Goal: Task Accomplishment & Management: Manage account settings

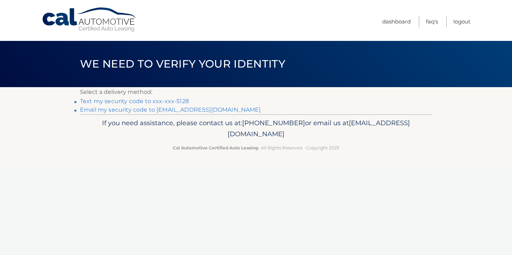
click at [124, 100] on link "Text my security code to xxx-xxx-5128" at bounding box center [134, 101] width 109 height 7
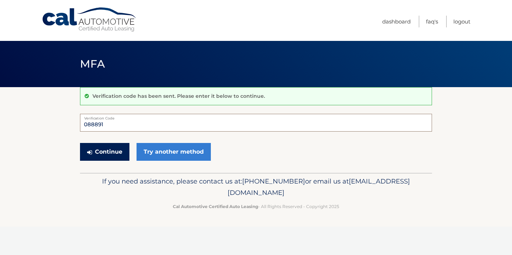
type input "088891"
click at [98, 152] on button "Continue" at bounding box center [104, 152] width 49 height 18
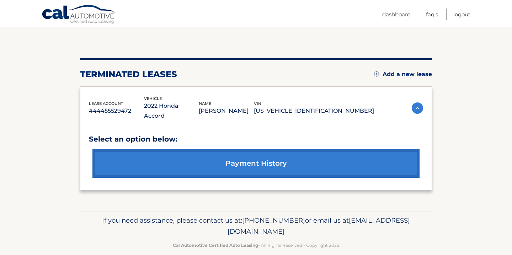
scroll to position [60, 0]
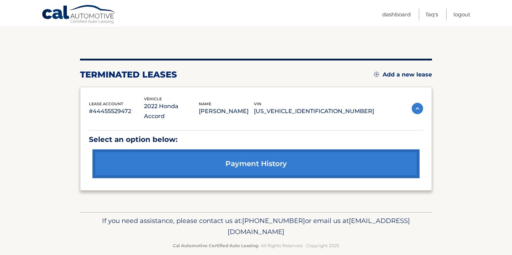
click at [255, 153] on link "payment history" at bounding box center [255, 163] width 327 height 29
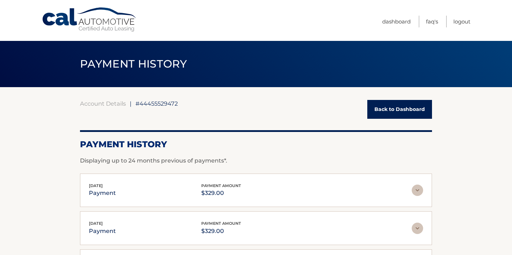
click at [381, 112] on link "Back to Dashboard" at bounding box center [399, 109] width 65 height 19
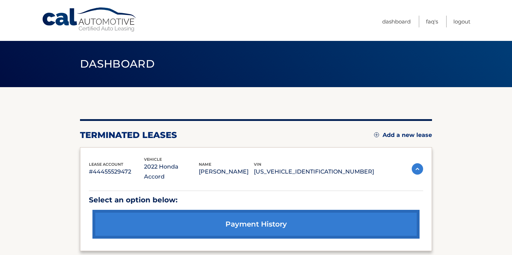
click at [401, 134] on link "Add a new lease" at bounding box center [403, 134] width 58 height 7
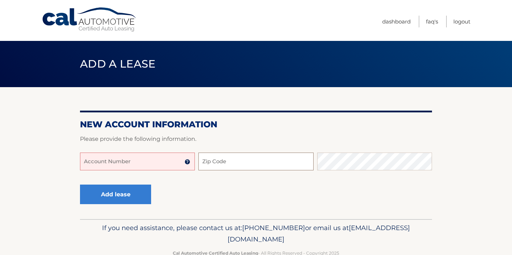
click at [241, 164] on input "Zip Code" at bounding box center [255, 161] width 115 height 18
type input "10314"
click at [167, 158] on input "Account Number" at bounding box center [137, 161] width 115 height 18
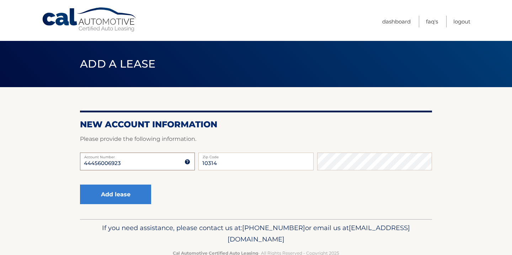
type input "44456006923"
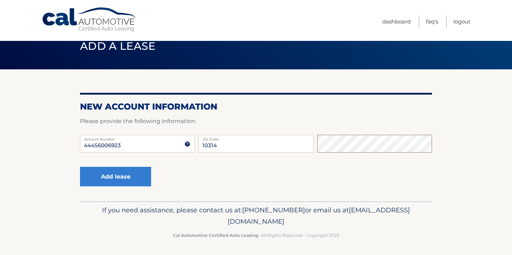
scroll to position [17, 0]
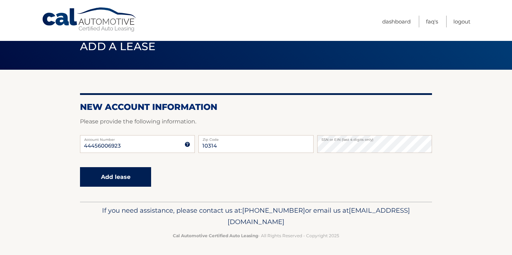
click at [106, 179] on button "Add lease" at bounding box center [115, 177] width 71 height 20
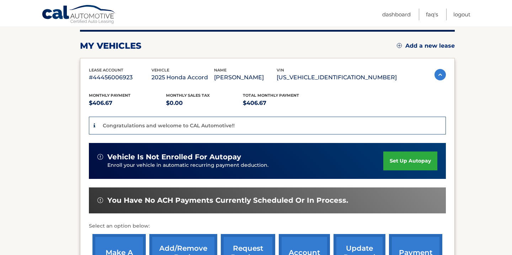
scroll to position [87, 0]
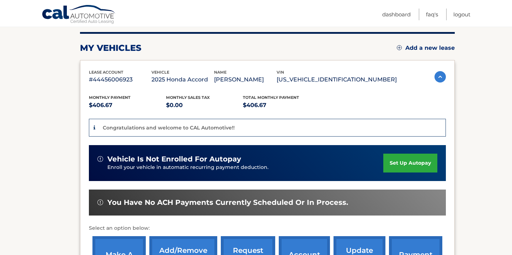
click at [416, 160] on link "set up autopay" at bounding box center [410, 162] width 54 height 19
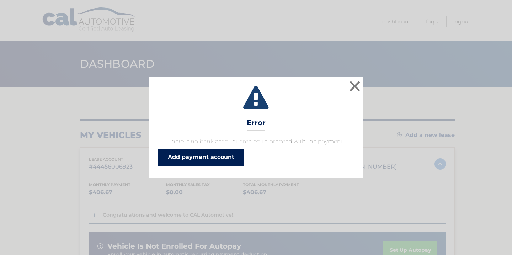
click at [226, 159] on link "Add payment account" at bounding box center [200, 156] width 85 height 17
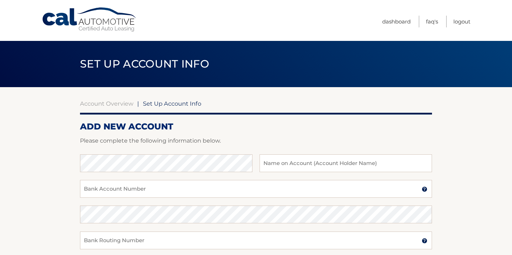
click at [171, 103] on span "Set Up Account Info" at bounding box center [172, 103] width 58 height 7
click at [309, 162] on input "text" at bounding box center [345, 163] width 172 height 18
type input "[PERSON_NAME]"
click at [187, 180] on input "Bank Account Number" at bounding box center [256, 189] width 352 height 18
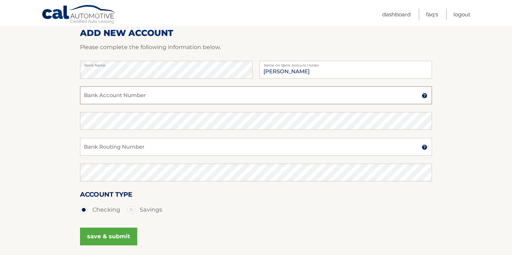
scroll to position [92, 0]
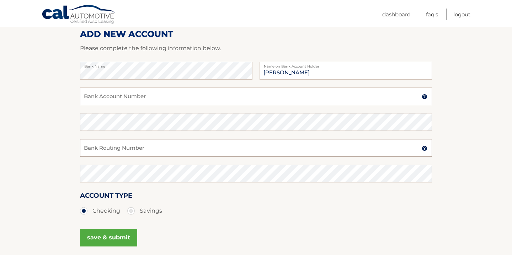
click at [152, 151] on input "Bank Routing Number" at bounding box center [256, 148] width 352 height 18
click at [148, 151] on input "Bank Routing Number" at bounding box center [256, 148] width 352 height 18
type input "226071457"
click at [165, 100] on input "Bank Account Number" at bounding box center [256, 96] width 352 height 18
click at [124, 95] on input "Bank Account Number" at bounding box center [256, 96] width 352 height 18
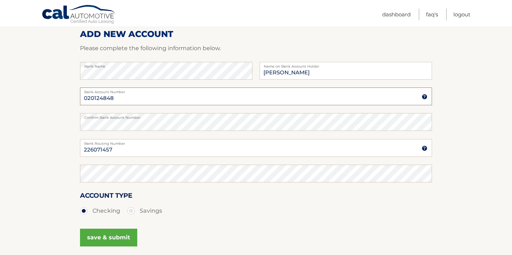
type input "020124848"
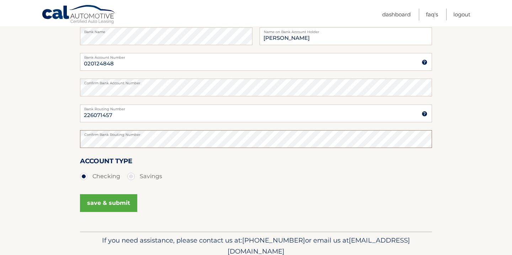
scroll to position [129, 0]
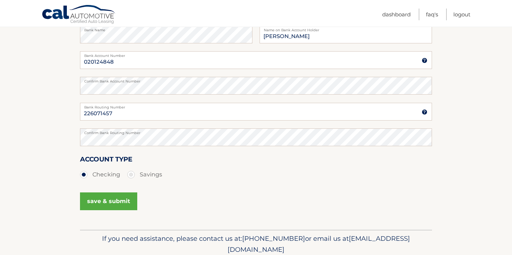
click at [108, 199] on button "save & submit" at bounding box center [108, 201] width 57 height 18
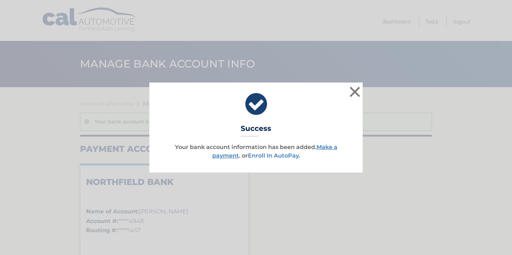
click at [284, 154] on link "Enroll In AutoPay" at bounding box center [273, 155] width 51 height 7
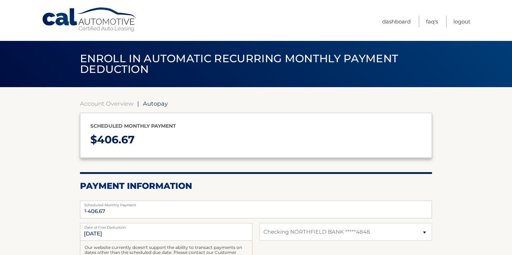
select select "MzRjZjE3MWUtYzUyMC00OWE5LWIxMzMtNjJkNWIxOGU2MDIz"
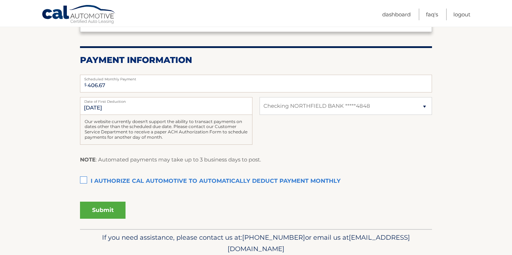
scroll to position [127, 0]
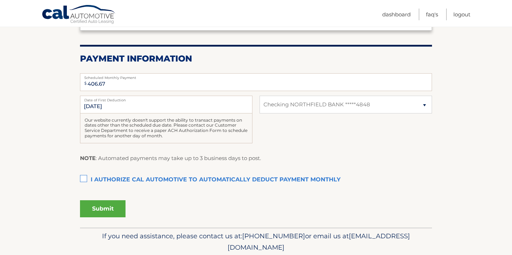
click at [85, 178] on label "I authorize cal automotive to automatically deduct payment monthly This checkbo…" at bounding box center [256, 180] width 352 height 14
click at [0, 0] on input "I authorize cal automotive to automatically deduct payment monthly This checkbo…" at bounding box center [0, 0] width 0 height 0
click at [111, 207] on button "Submit" at bounding box center [102, 208] width 45 height 17
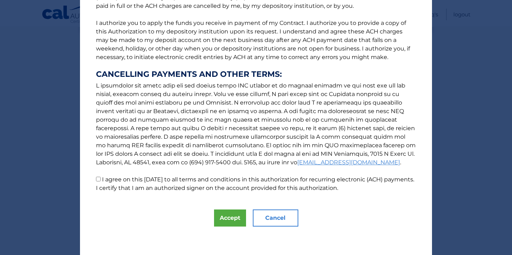
scroll to position [81, 0]
click at [229, 215] on button "Accept" at bounding box center [230, 217] width 32 height 17
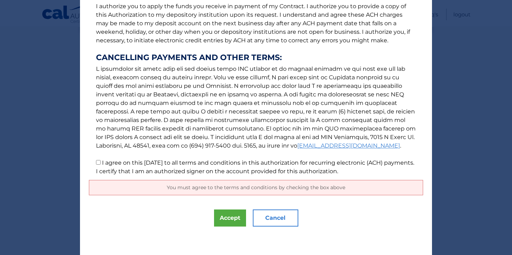
scroll to position [98, 0]
click at [229, 192] on div "You must agree to the terms and conditions by checking the box above" at bounding box center [256, 187] width 334 height 15
click at [228, 188] on span "You must agree to the terms and conditions by checking the box above" at bounding box center [256, 187] width 178 height 6
click at [98, 163] on input "I agree on this 09/21/2025 to all terms and conditions in this authorization fo…" at bounding box center [98, 162] width 5 height 5
checkbox input "true"
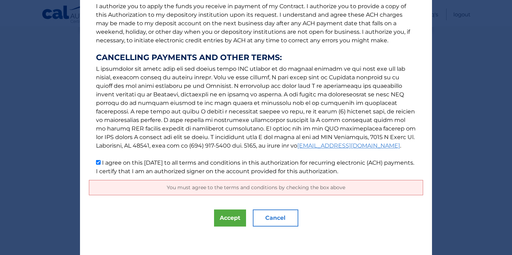
scroll to position [81, 0]
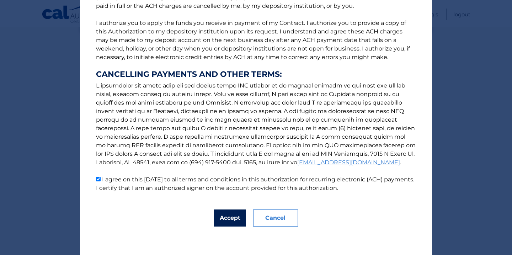
click at [226, 218] on button "Accept" at bounding box center [230, 217] width 32 height 17
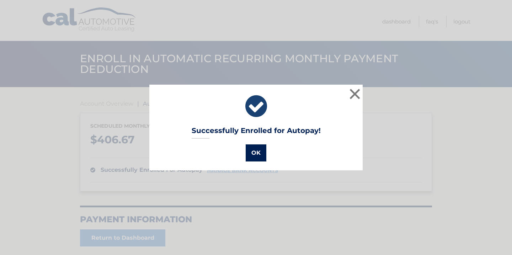
click at [255, 154] on button "OK" at bounding box center [255, 152] width 21 height 17
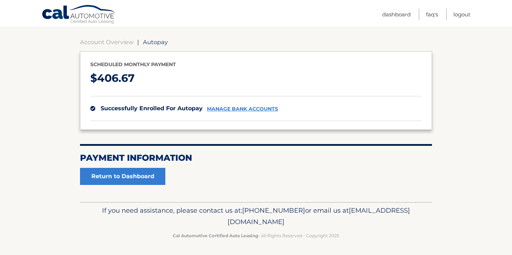
scroll to position [61, 0]
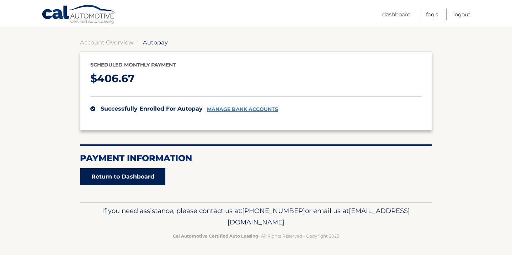
click at [147, 173] on link "Return to Dashboard" at bounding box center [122, 176] width 85 height 17
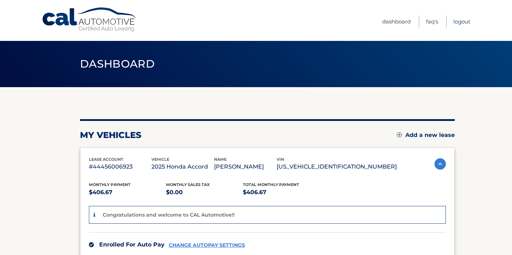
click at [459, 20] on link "Logout" at bounding box center [461, 22] width 17 height 12
